Goal: Task Accomplishment & Management: Use online tool/utility

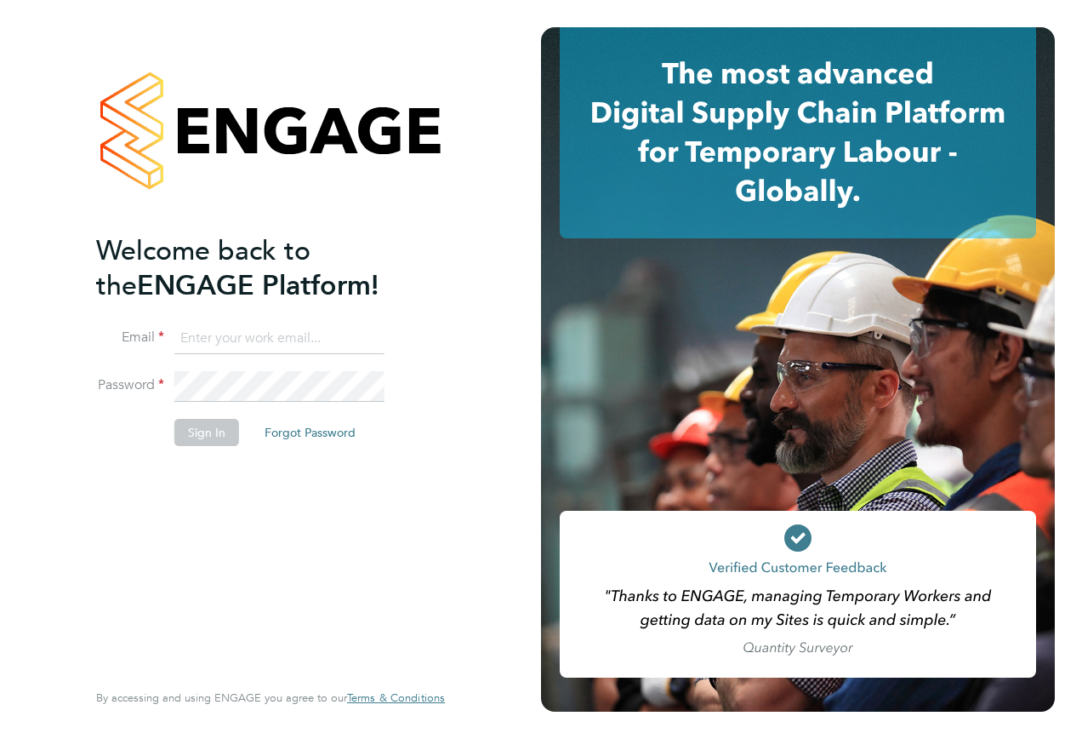
type input "[PERSON_NAME][EMAIL_ADDRESS][PERSON_NAME][DOMAIN_NAME]"
click at [212, 439] on button "Sign In" at bounding box center [206, 432] width 65 height 27
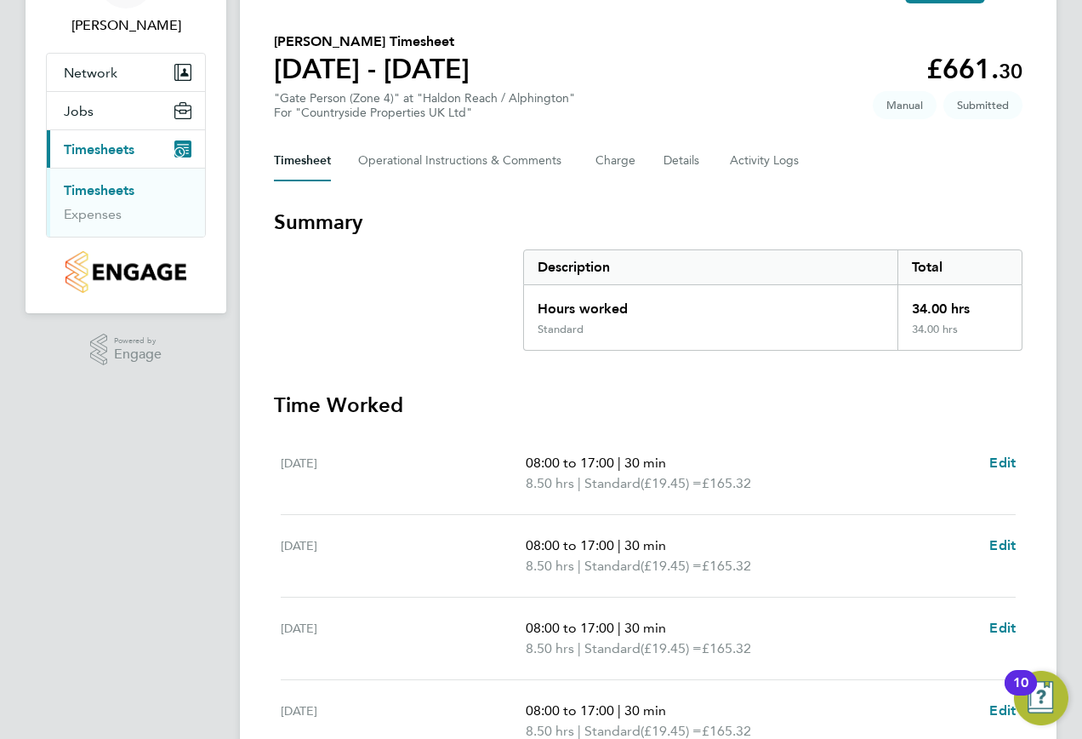
scroll to position [284, 0]
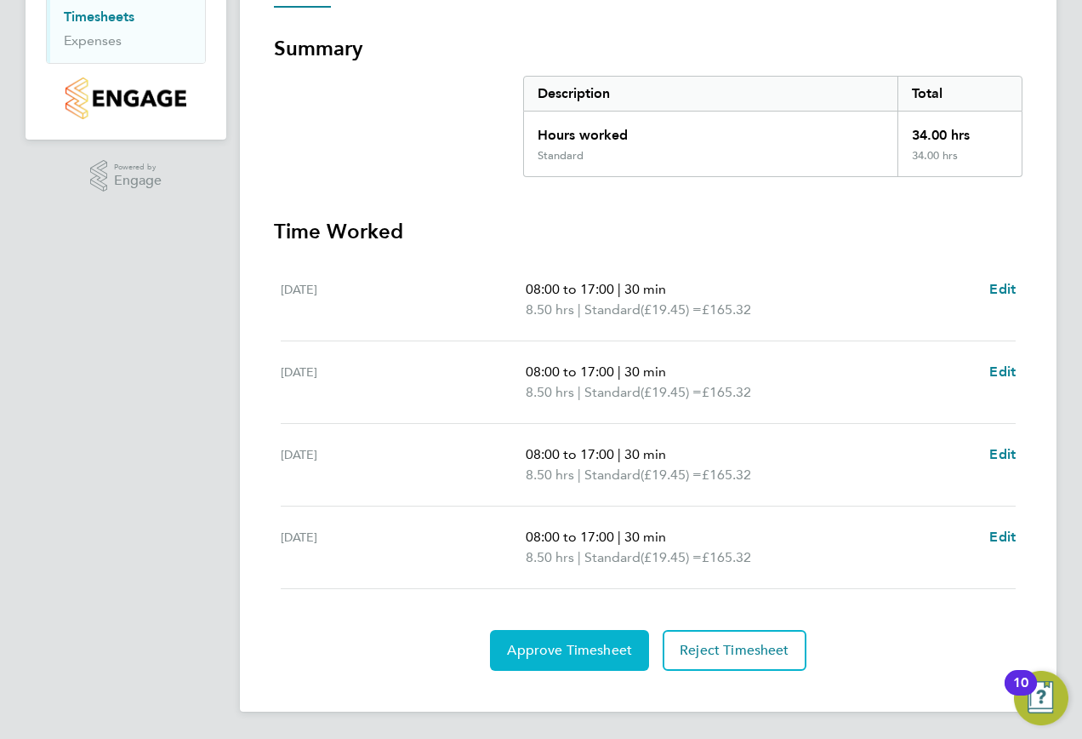
click at [590, 667] on button "Approve Timesheet" at bounding box center [569, 650] width 159 height 41
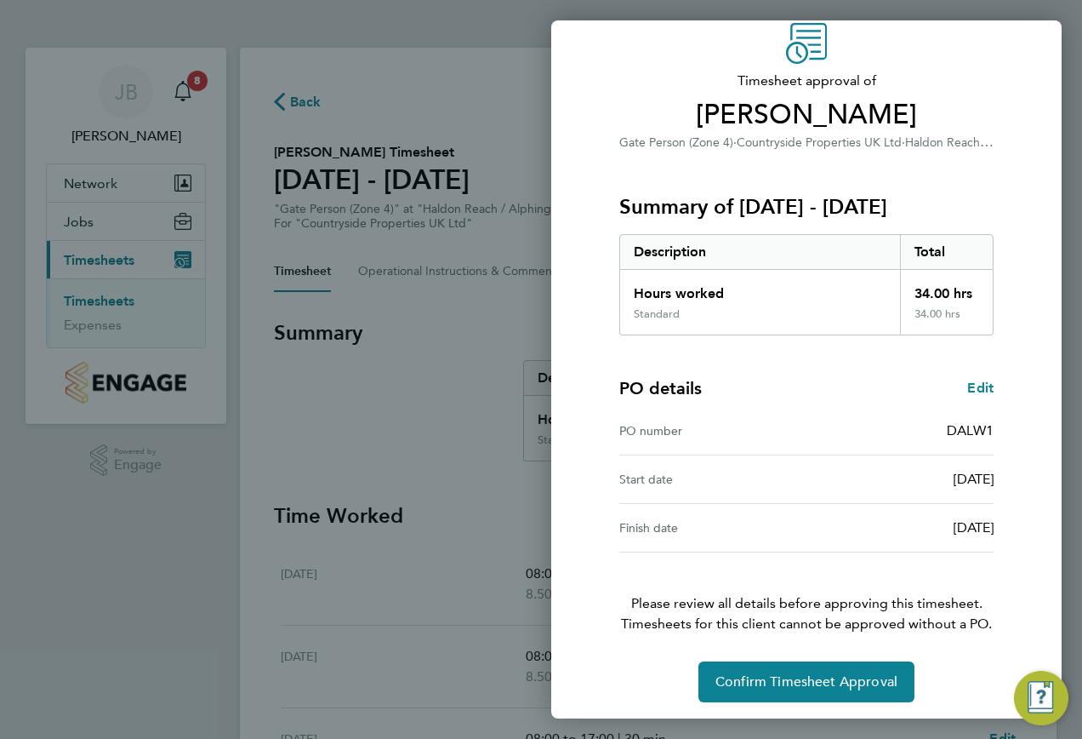
scroll to position [77, 0]
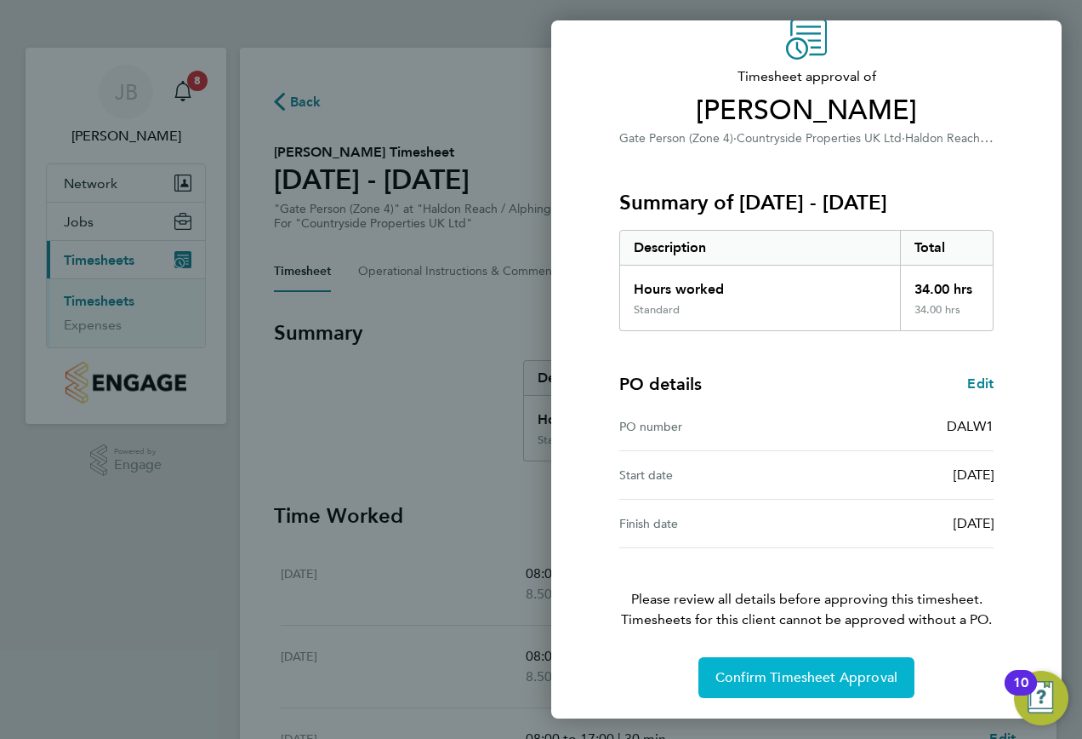
click at [816, 683] on span "Confirm Timesheet Approval" at bounding box center [807, 677] width 182 height 17
